Goal: Task Accomplishment & Management: Manage account settings

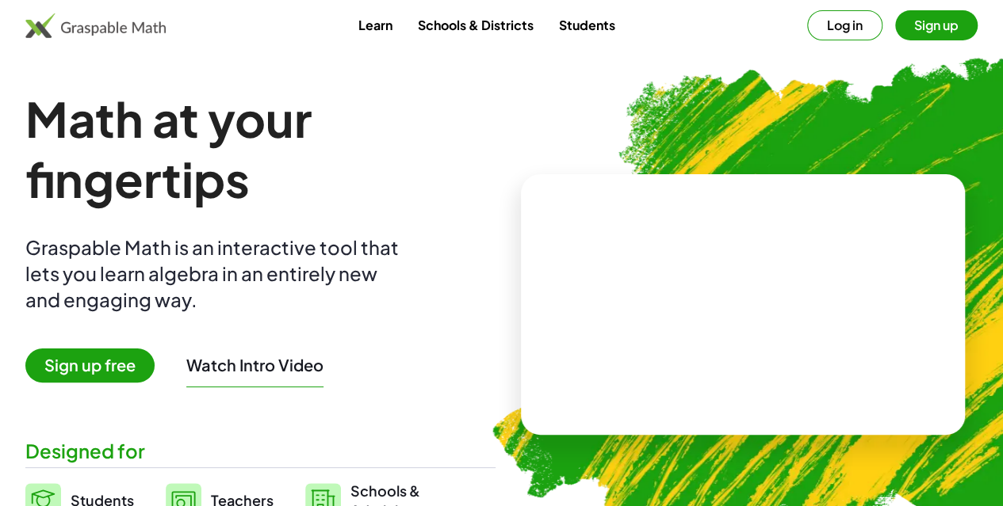
click at [807, 28] on button "Log in" at bounding box center [844, 25] width 75 height 30
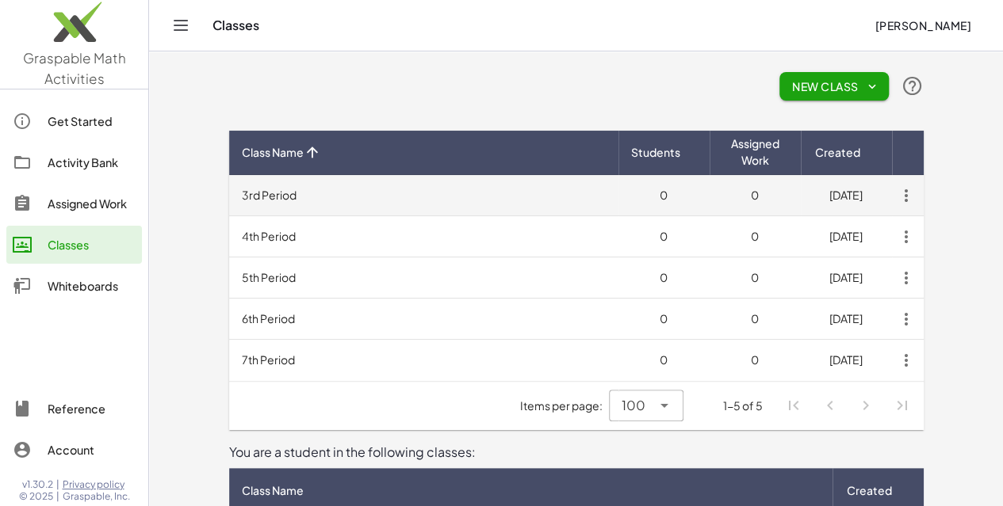
click at [920, 197] on icon "button" at bounding box center [906, 196] width 29 height 29
click at [618, 204] on td "3rd Period" at bounding box center [423, 195] width 389 height 41
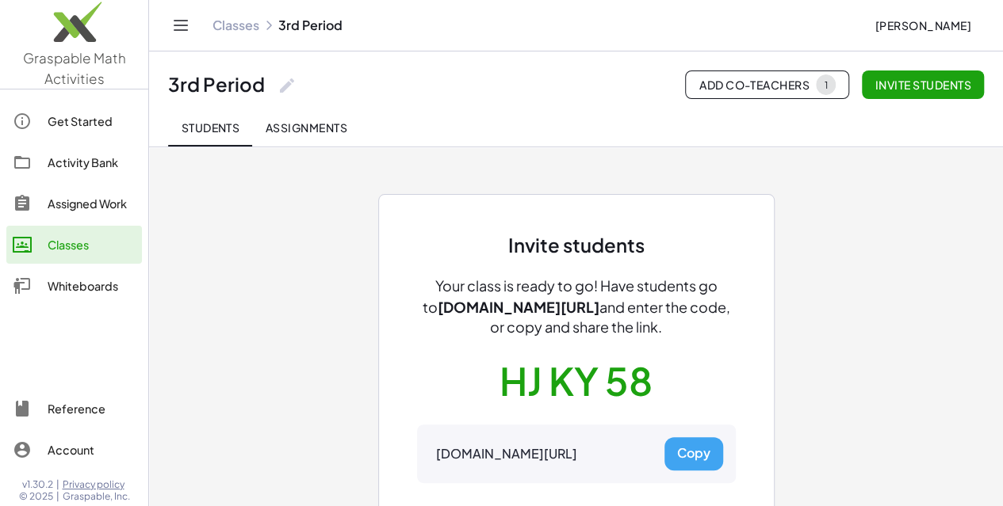
scroll to position [86, 0]
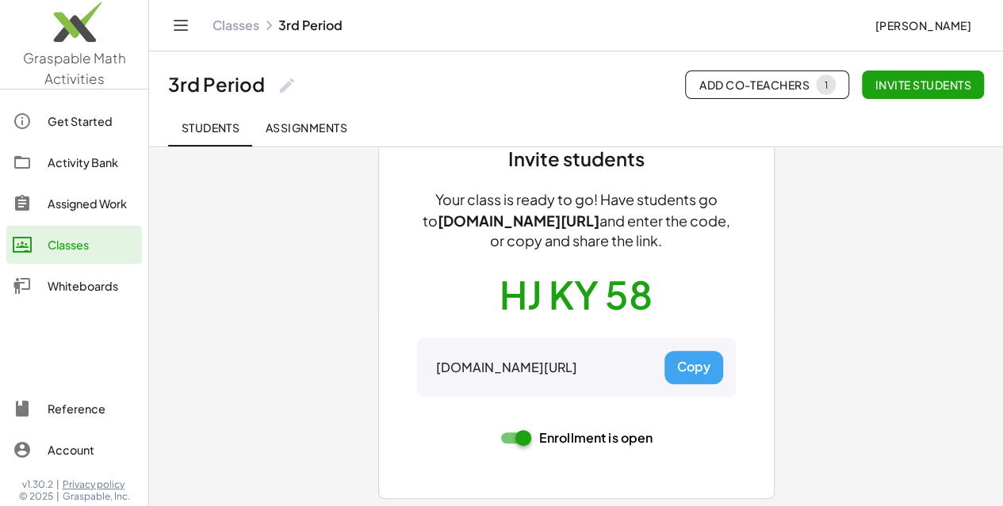
click at [694, 358] on button "Copy" at bounding box center [693, 367] width 59 height 33
click at [239, 21] on link "Classes" at bounding box center [235, 25] width 47 height 16
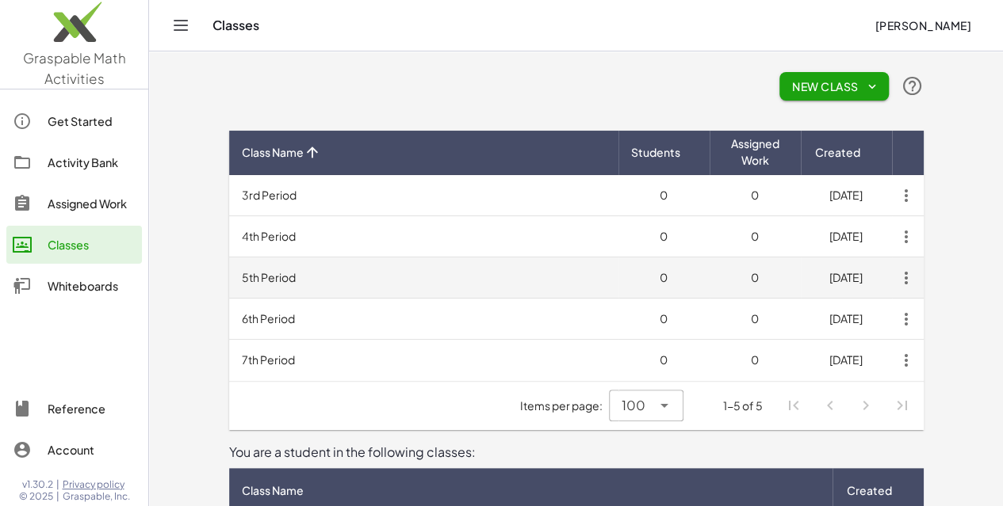
click at [229, 281] on td "5th Period" at bounding box center [423, 278] width 389 height 41
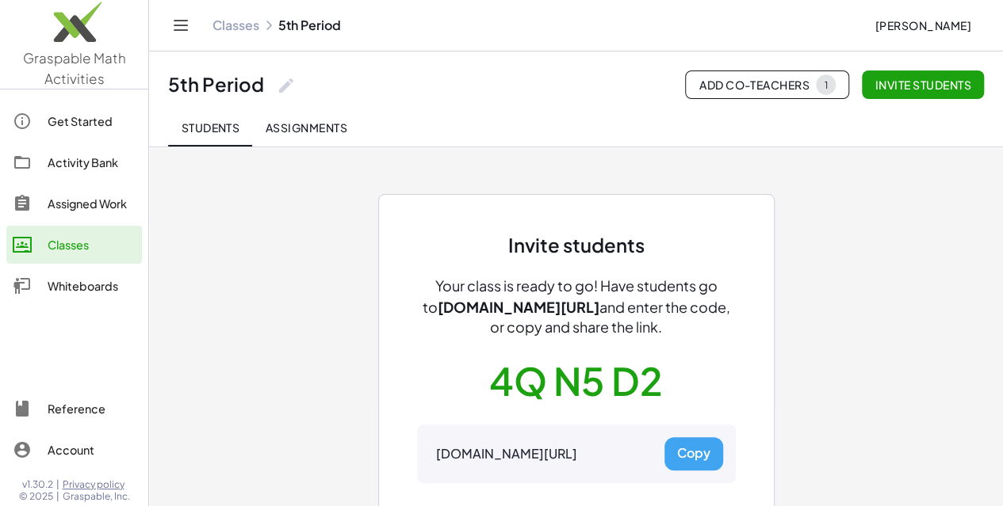
scroll to position [86, 0]
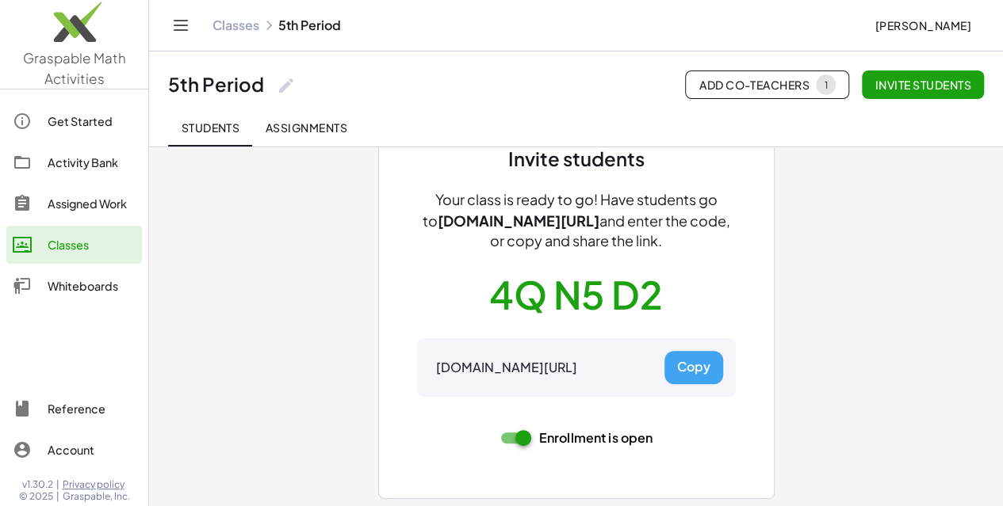
click at [691, 369] on button "Copy" at bounding box center [693, 367] width 59 height 33
click at [236, 31] on link "Classes" at bounding box center [235, 25] width 47 height 16
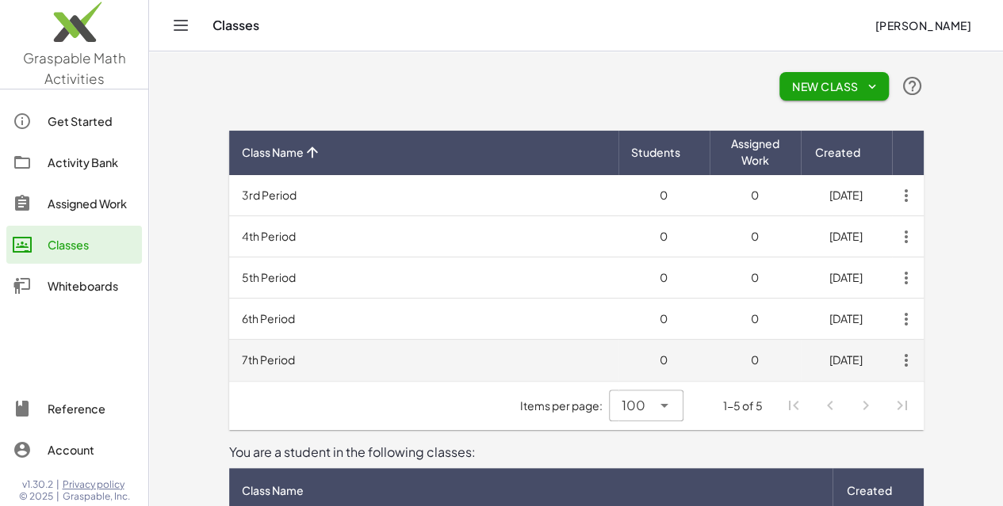
click at [322, 364] on td "7th Period" at bounding box center [423, 360] width 389 height 41
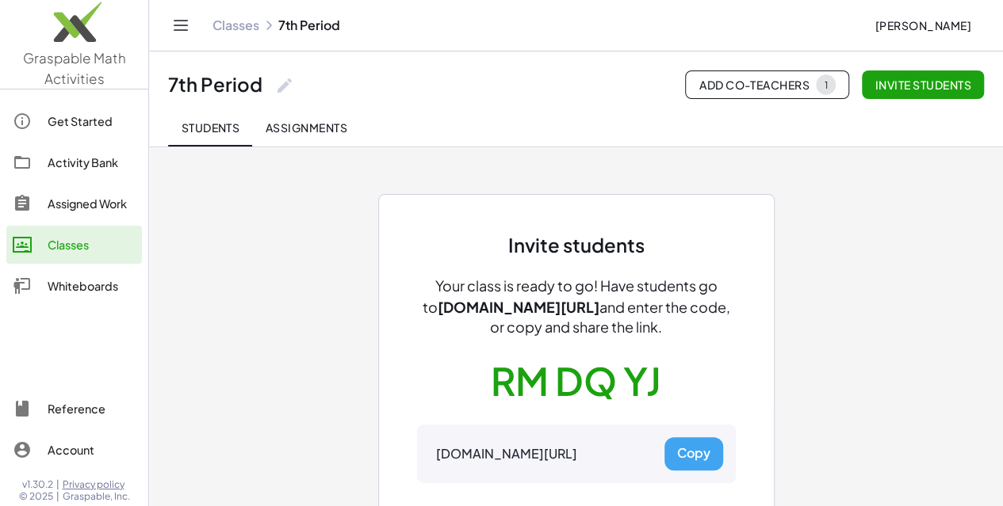
click at [682, 448] on button "Copy" at bounding box center [693, 454] width 59 height 33
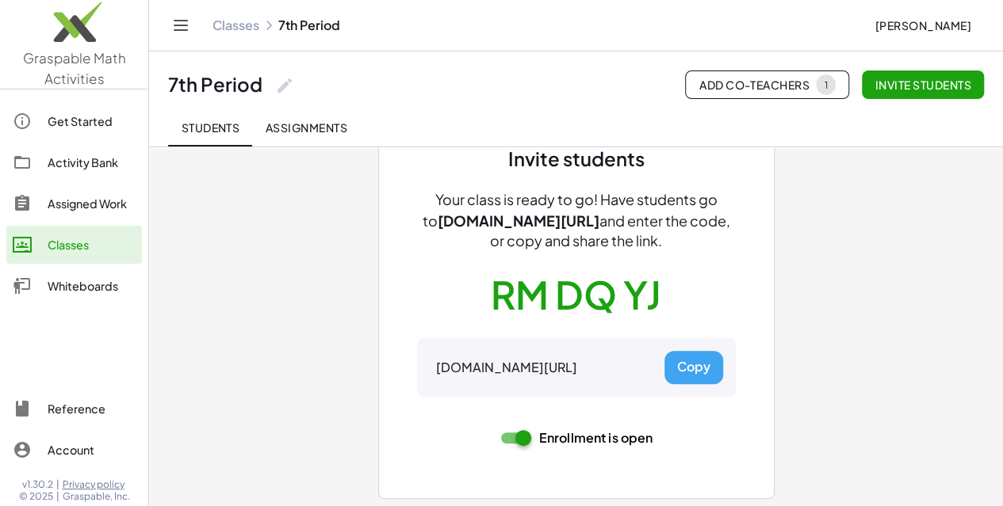
click at [700, 375] on button "Copy" at bounding box center [693, 367] width 59 height 33
click at [230, 21] on link "Classes" at bounding box center [235, 25] width 47 height 16
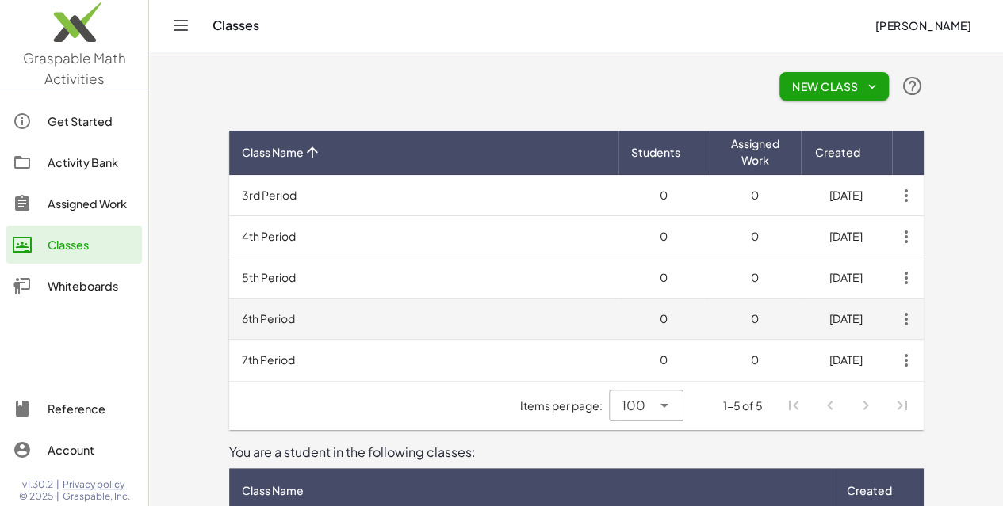
click at [229, 316] on td "6th Period" at bounding box center [423, 319] width 389 height 41
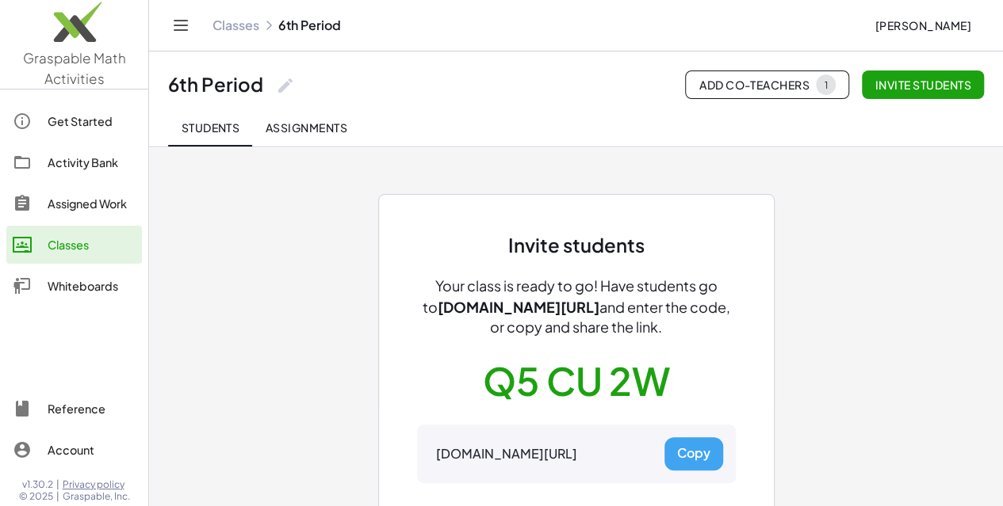
scroll to position [86, 0]
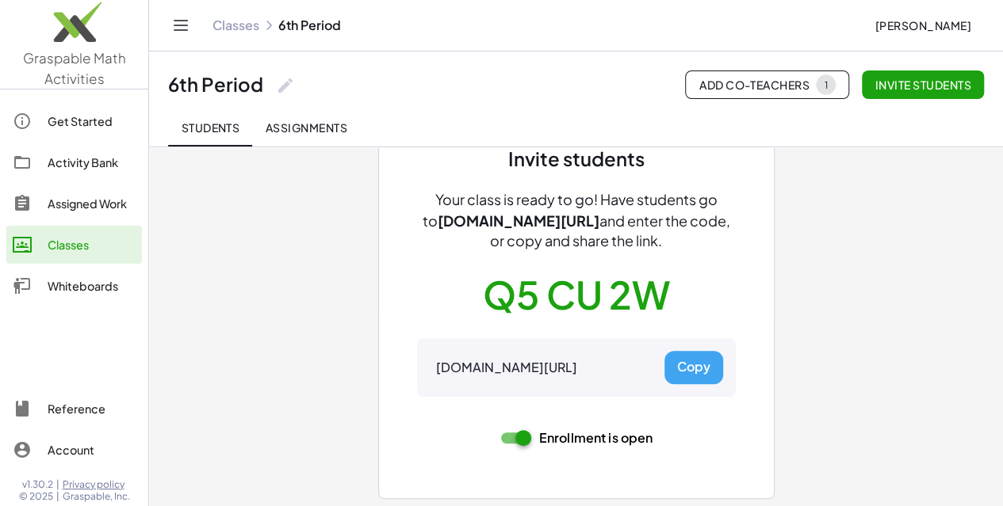
click at [686, 368] on button "Copy" at bounding box center [693, 367] width 59 height 33
click at [234, 28] on link "Classes" at bounding box center [235, 25] width 47 height 16
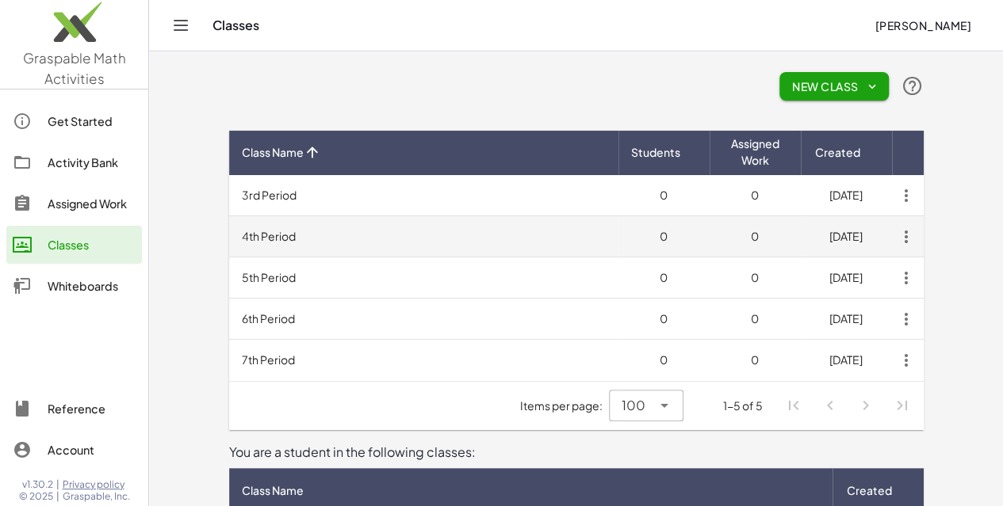
click at [229, 239] on td "4th Period" at bounding box center [423, 236] width 389 height 41
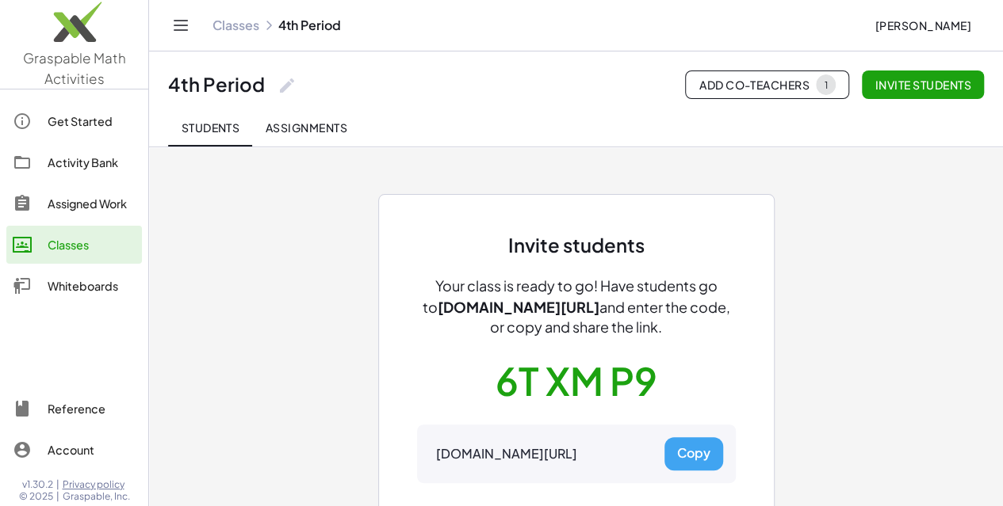
scroll to position [86, 0]
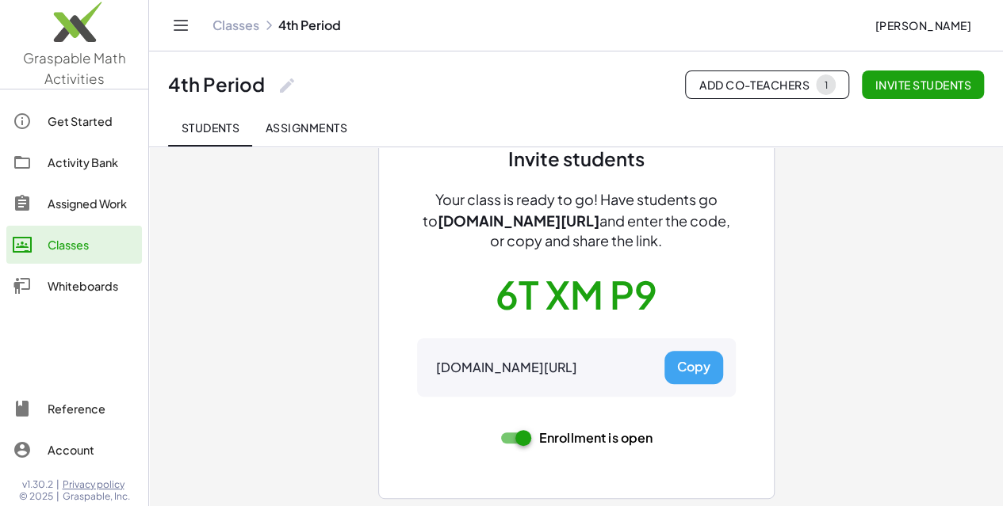
click at [701, 373] on button "Copy" at bounding box center [693, 367] width 59 height 33
